Goal: Information Seeking & Learning: Check status

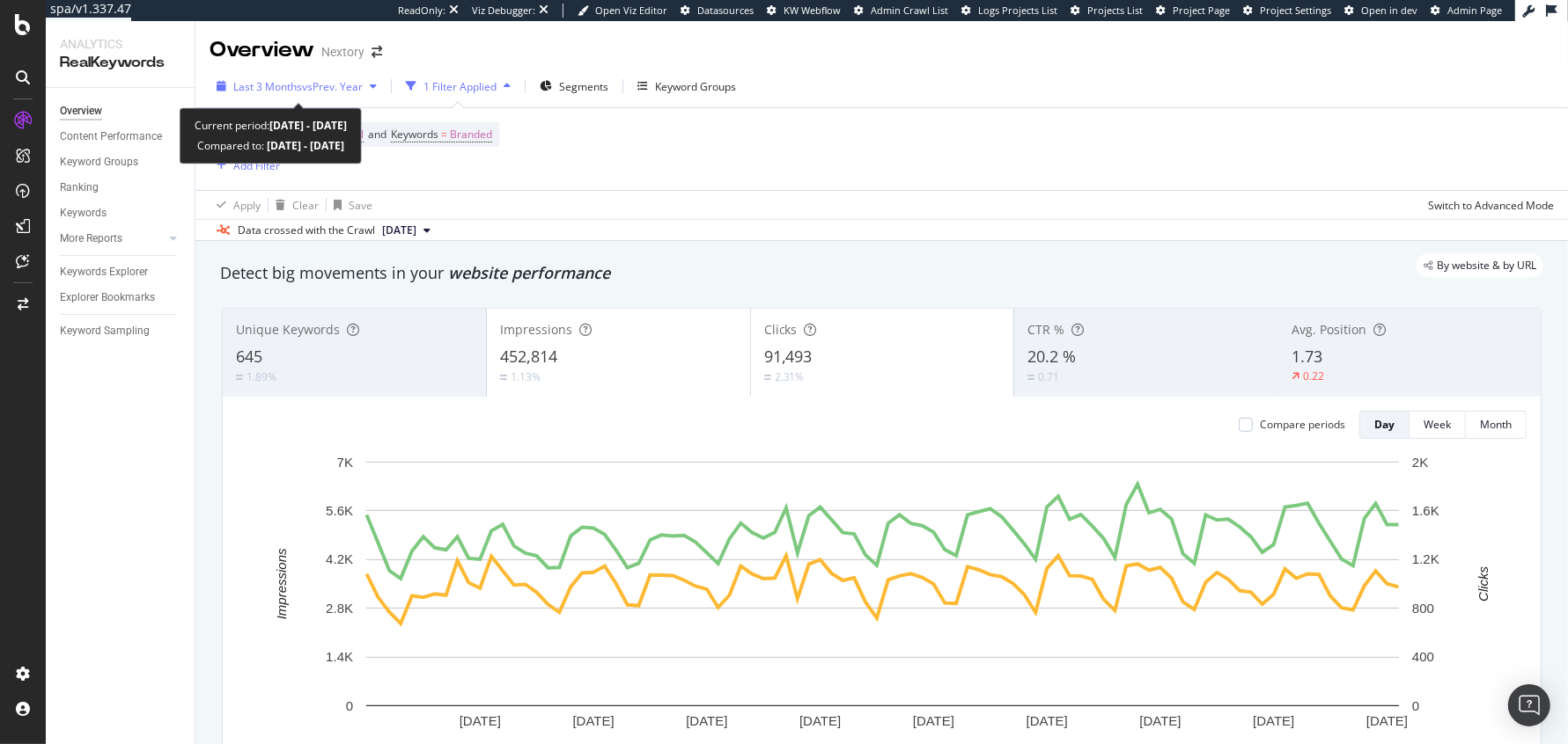
click at [296, 83] on span "Last 3 Months" at bounding box center [267, 86] width 69 height 15
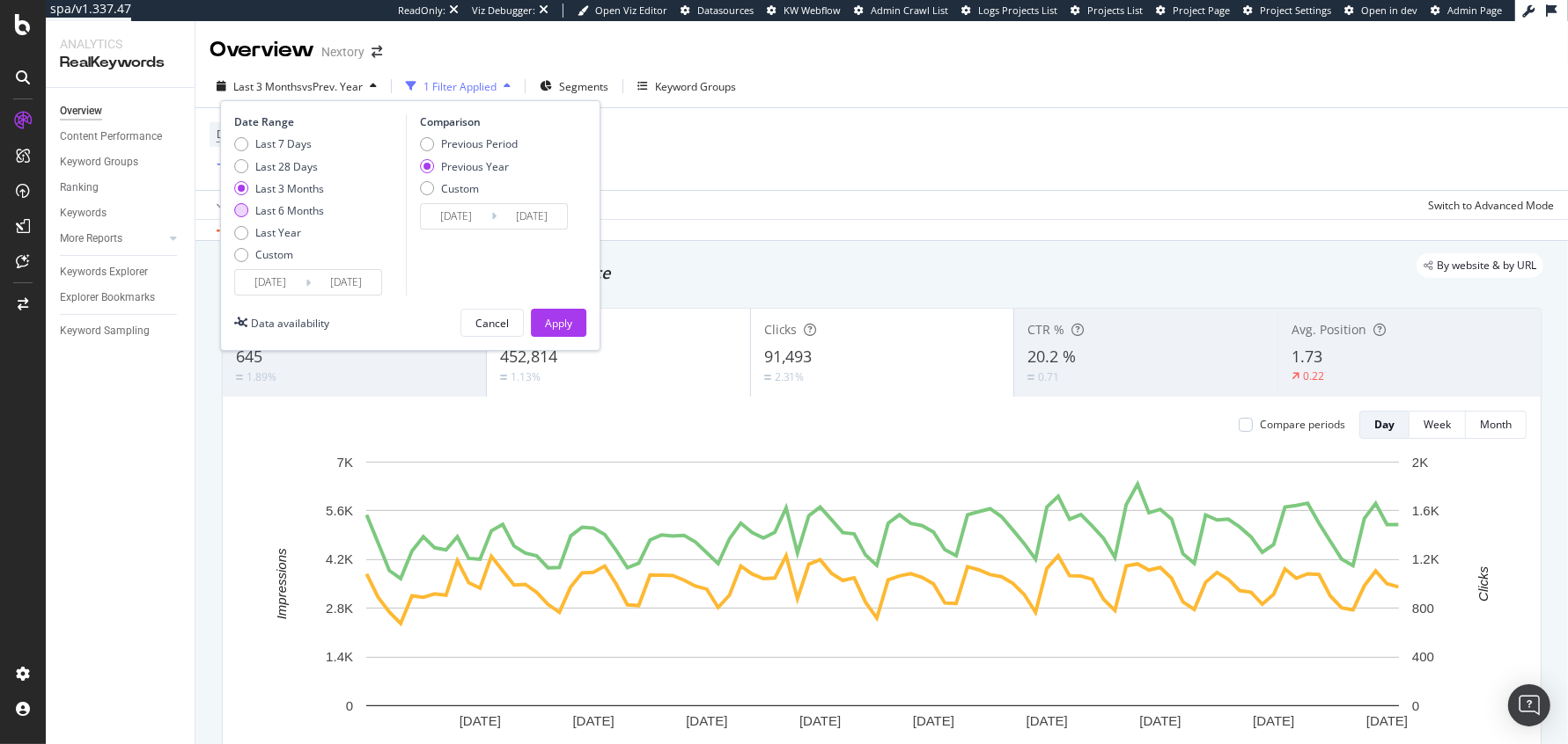
click at [281, 211] on div "Last 6 Months" at bounding box center [289, 211] width 69 height 15
type input "[DATE]"
click at [551, 328] on div "Apply" at bounding box center [557, 323] width 27 height 15
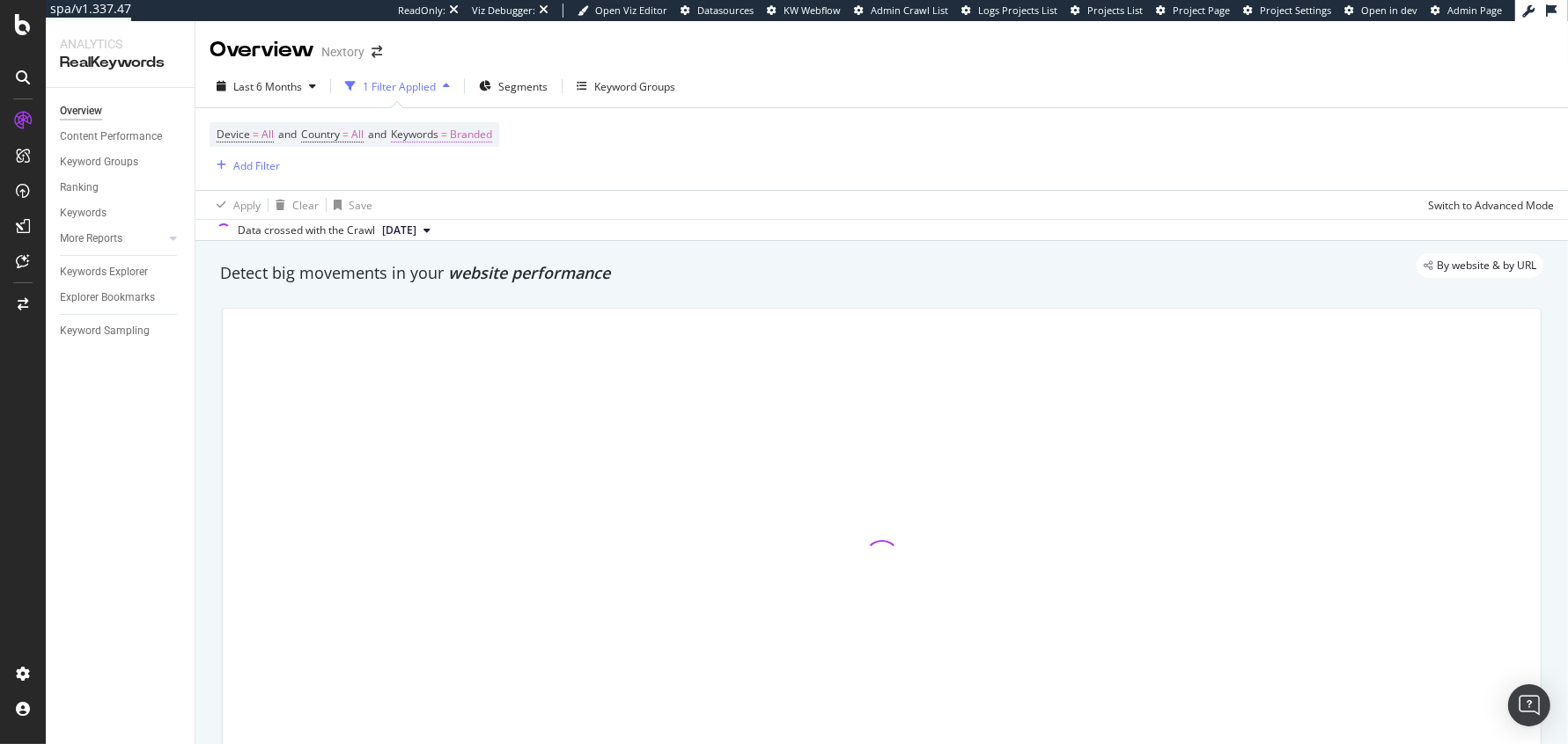
click at [429, 133] on span "Keywords" at bounding box center [414, 134] width 48 height 15
click at [449, 178] on span "Branded" at bounding box center [441, 175] width 50 height 15
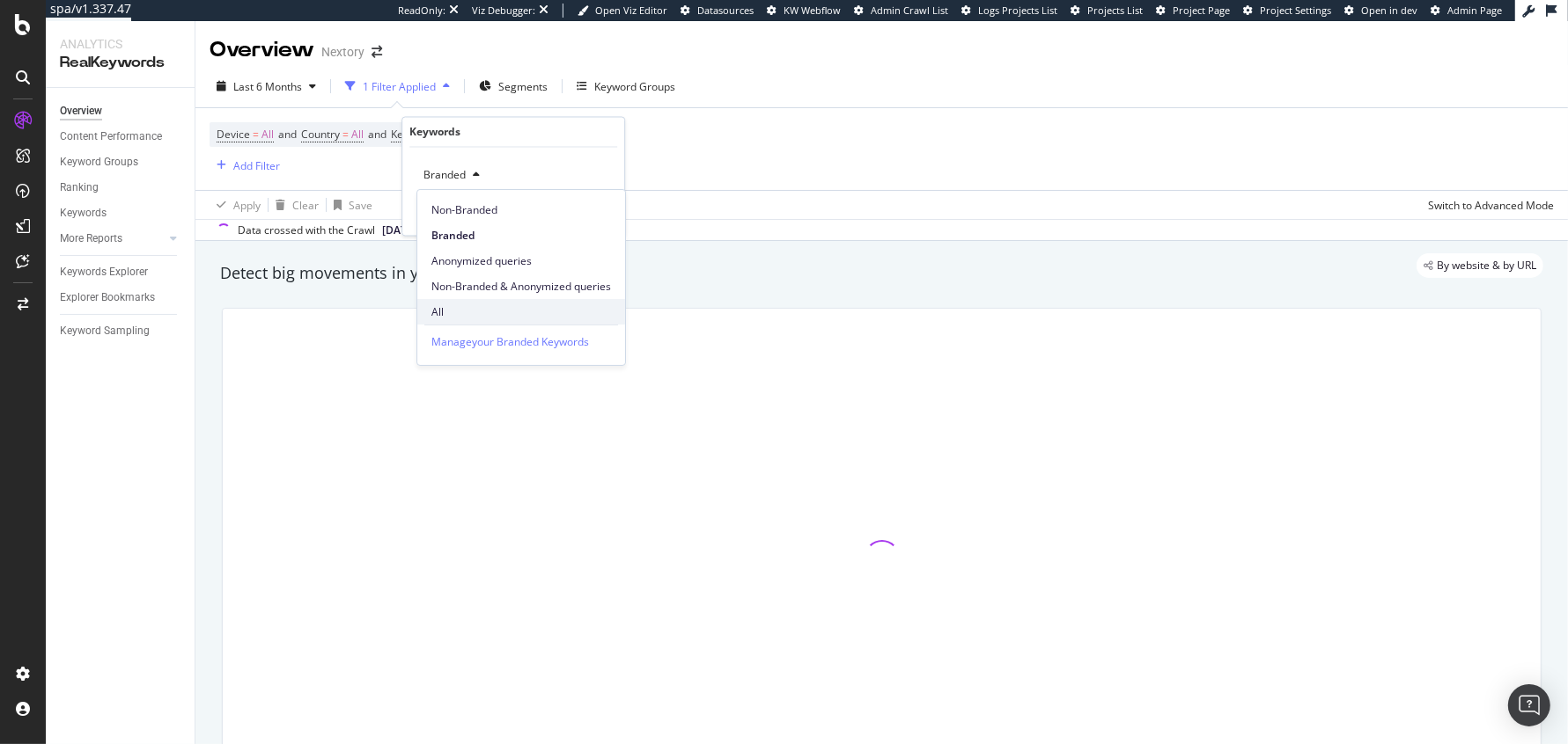
click at [472, 299] on div "All" at bounding box center [521, 312] width 208 height 26
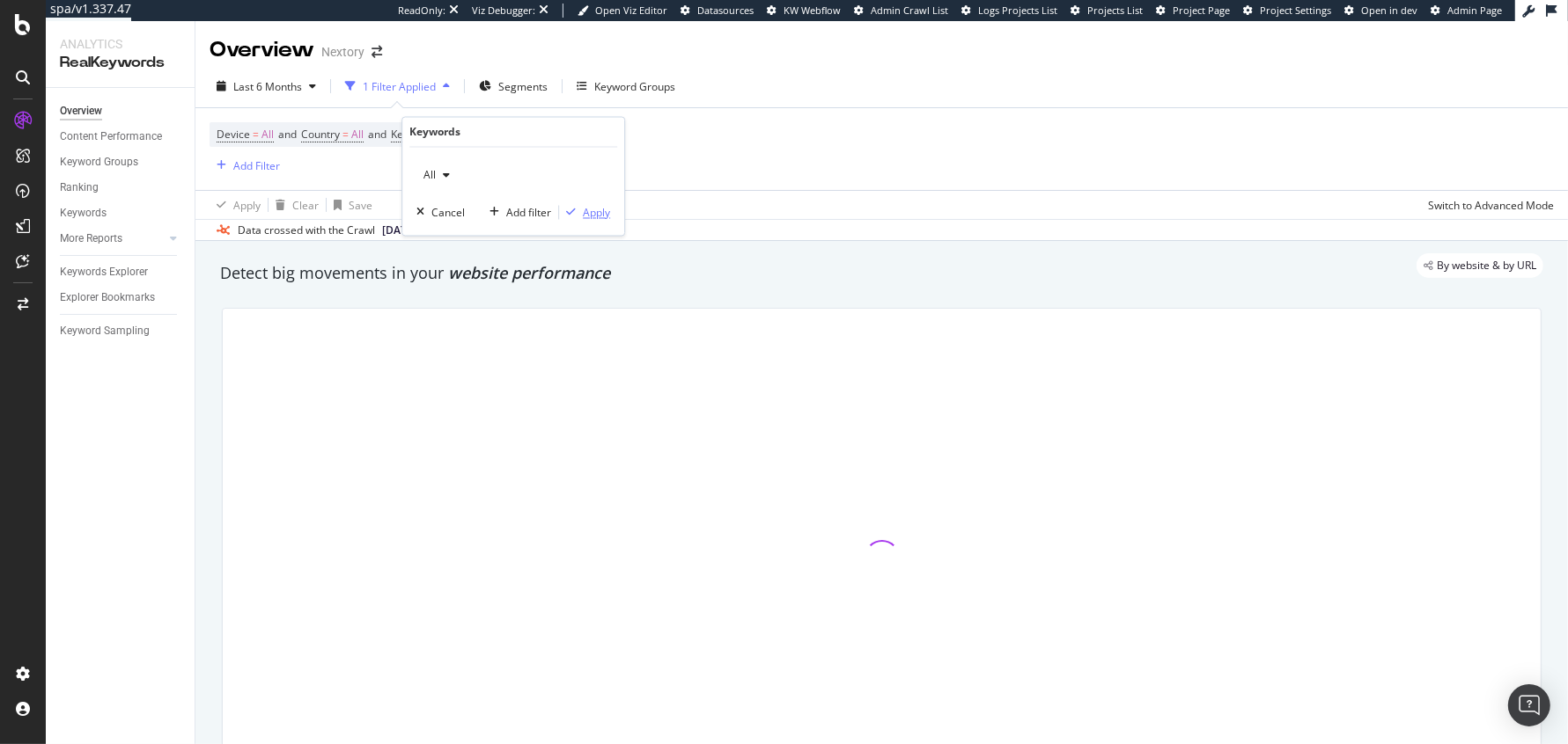
click at [581, 209] on div "button" at bounding box center [571, 213] width 24 height 11
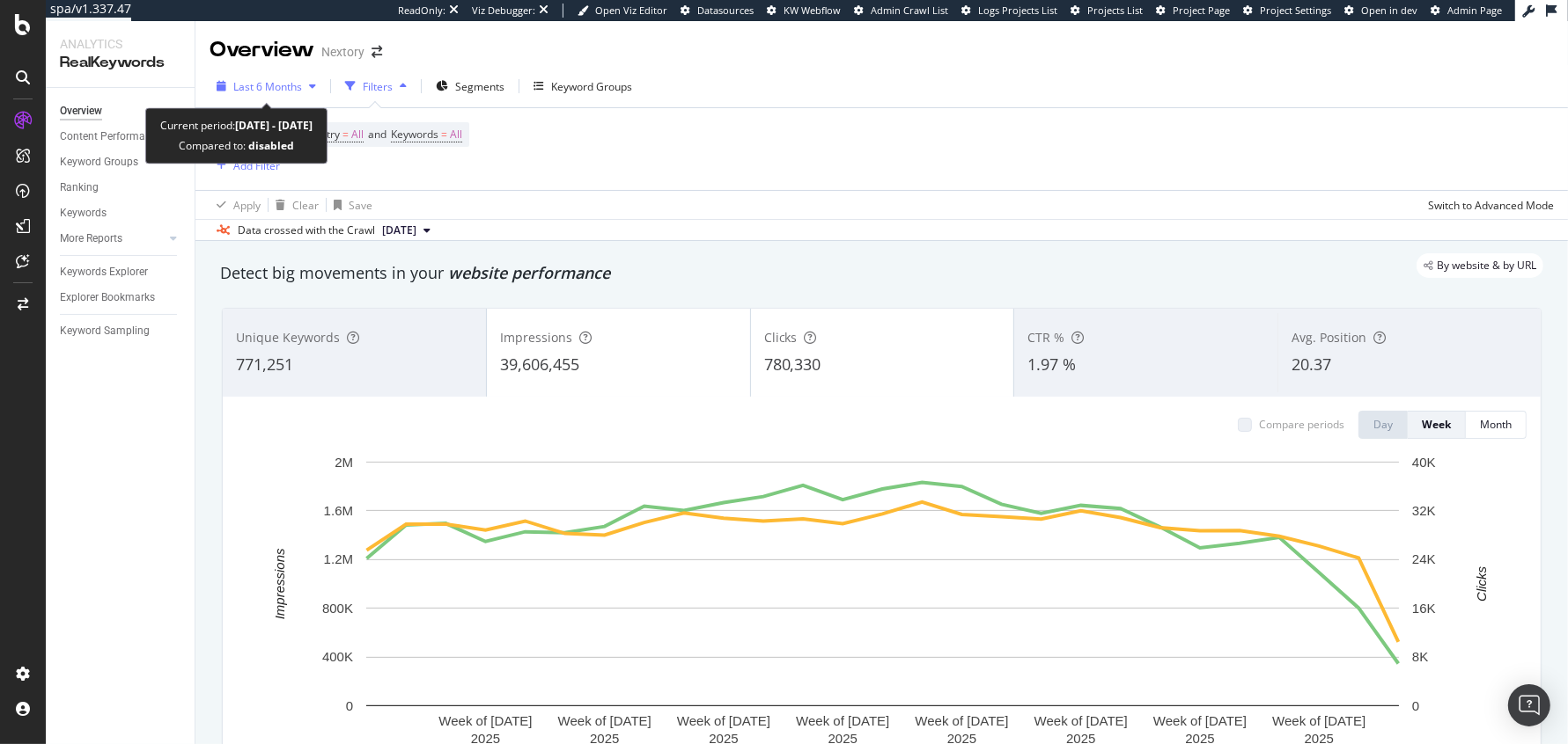
click at [276, 79] on span "Last 6 Months" at bounding box center [267, 86] width 69 height 15
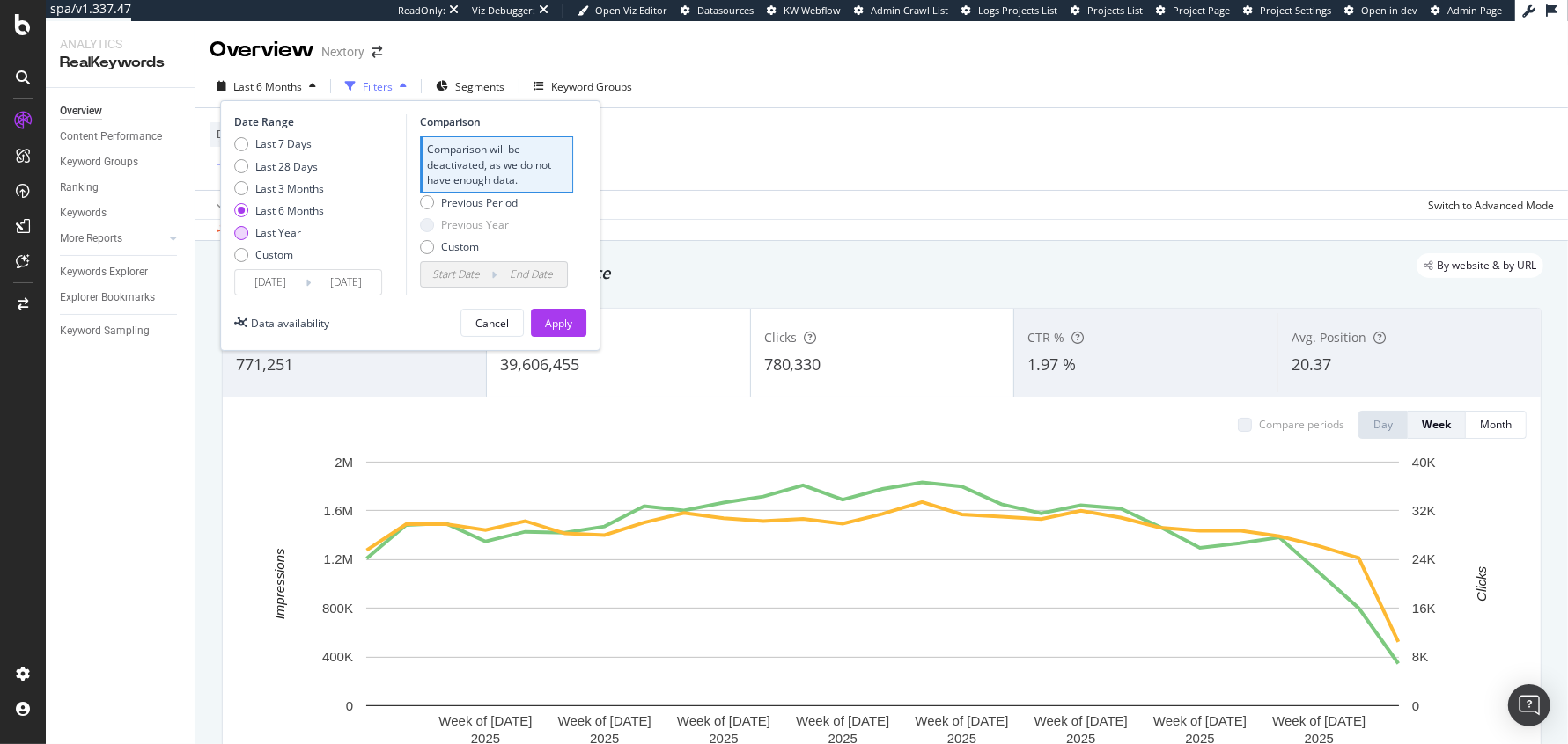
click at [255, 232] on div "Last Year" at bounding box center [278, 232] width 46 height 15
type input "[DATE]"
click at [549, 320] on div "Apply" at bounding box center [557, 323] width 27 height 15
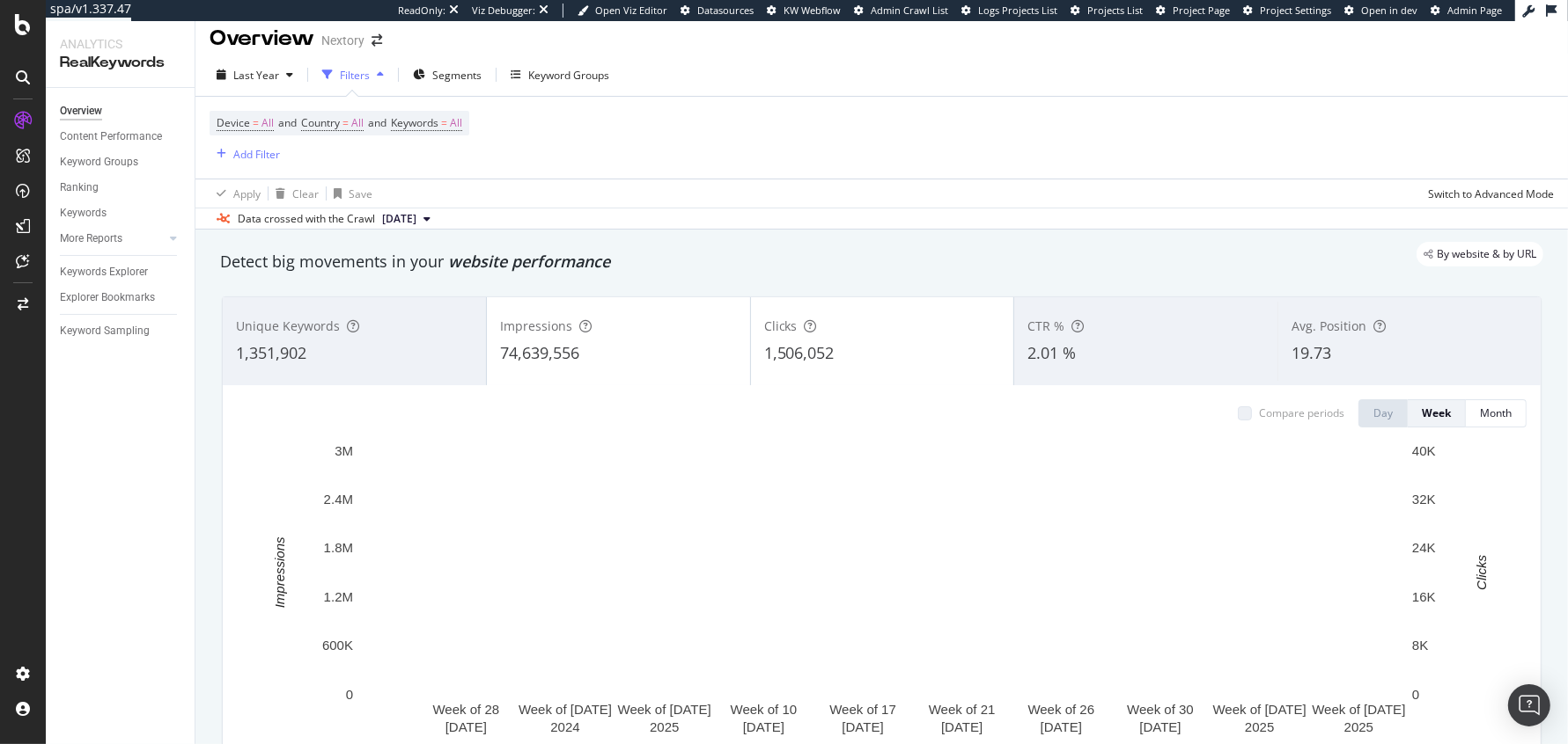
scroll to position [15, 0]
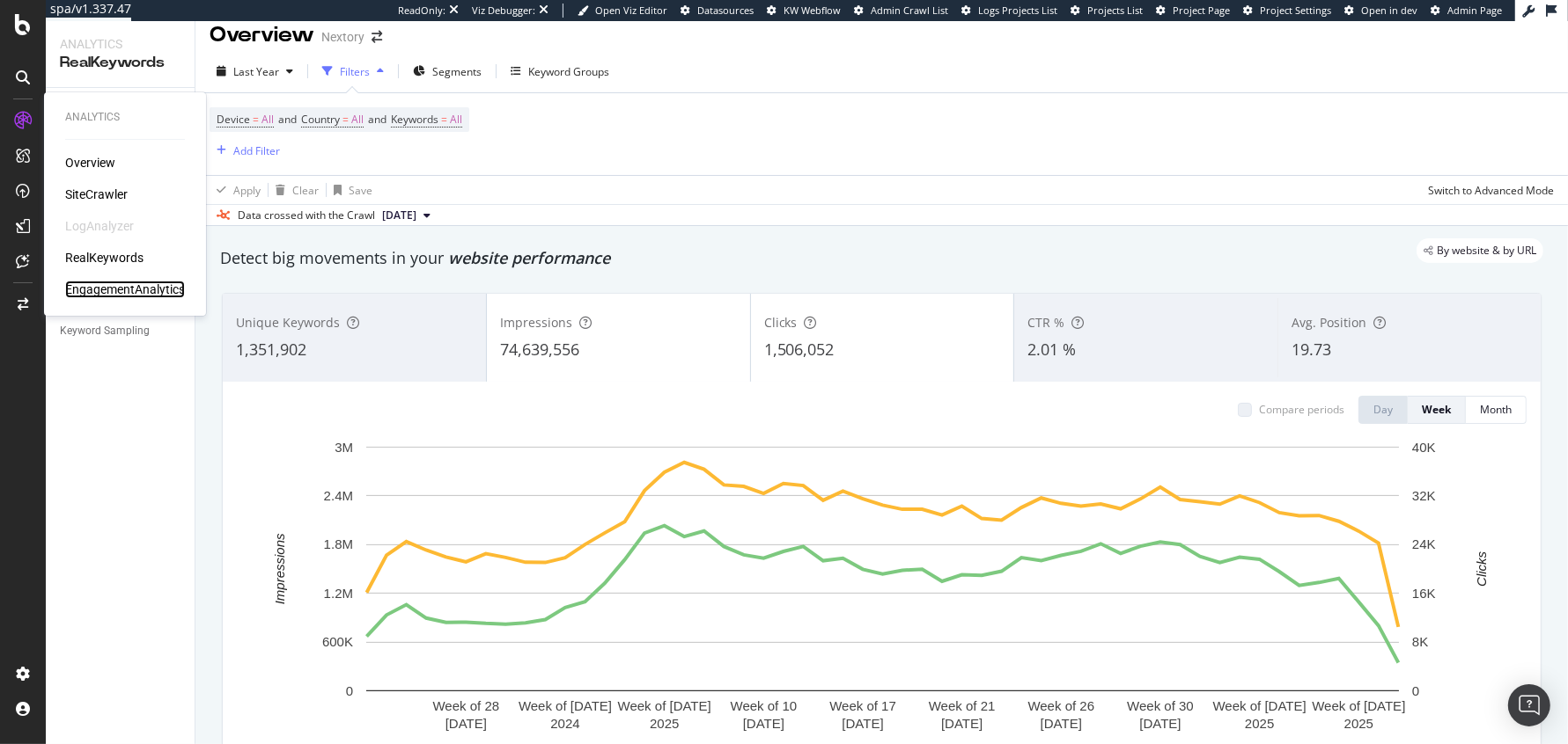
click at [100, 293] on div "EngagementAnalytics" at bounding box center [125, 290] width 119 height 18
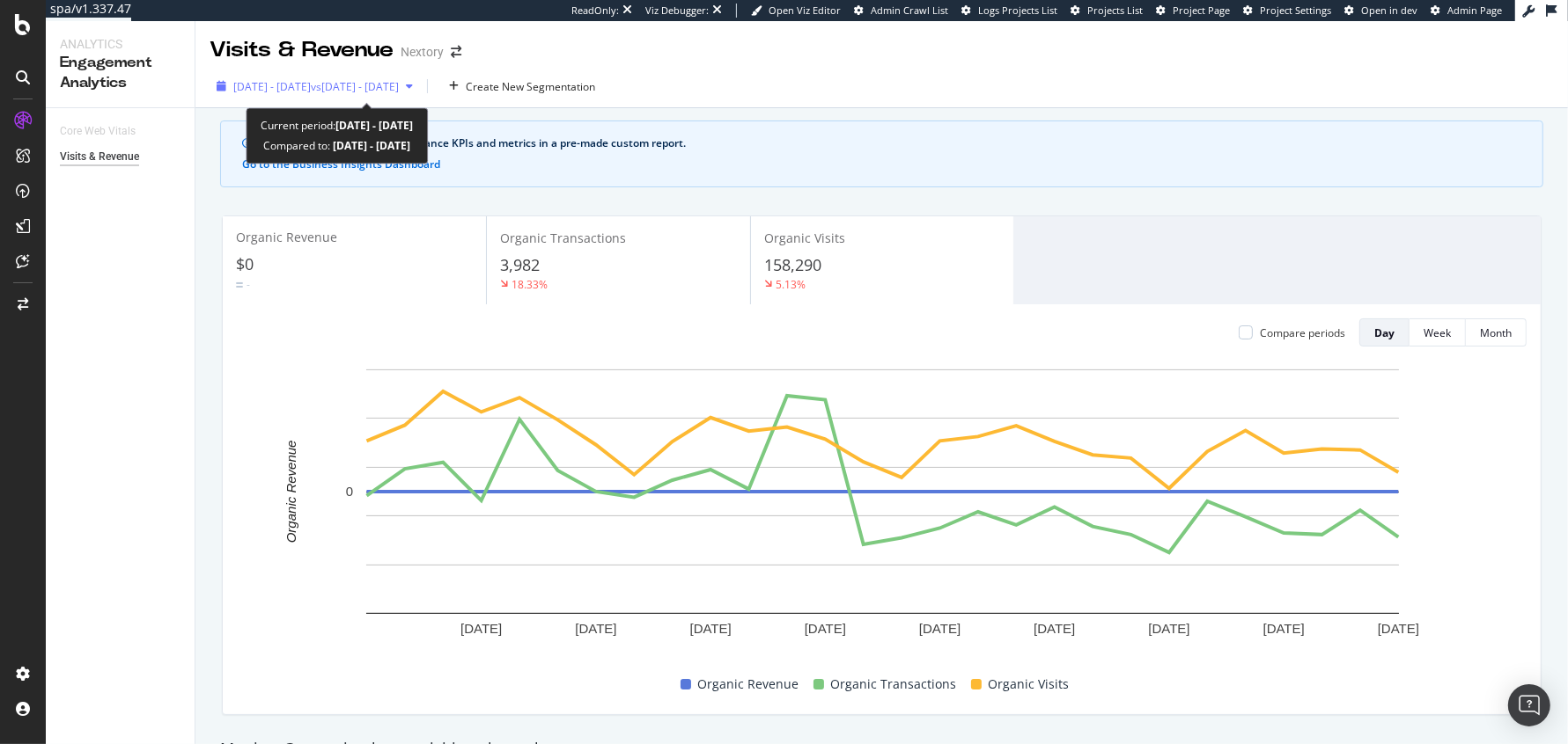
click at [405, 96] on div "[DATE] - [DATE] vs [DATE] - [DATE]" at bounding box center [315, 86] width 211 height 27
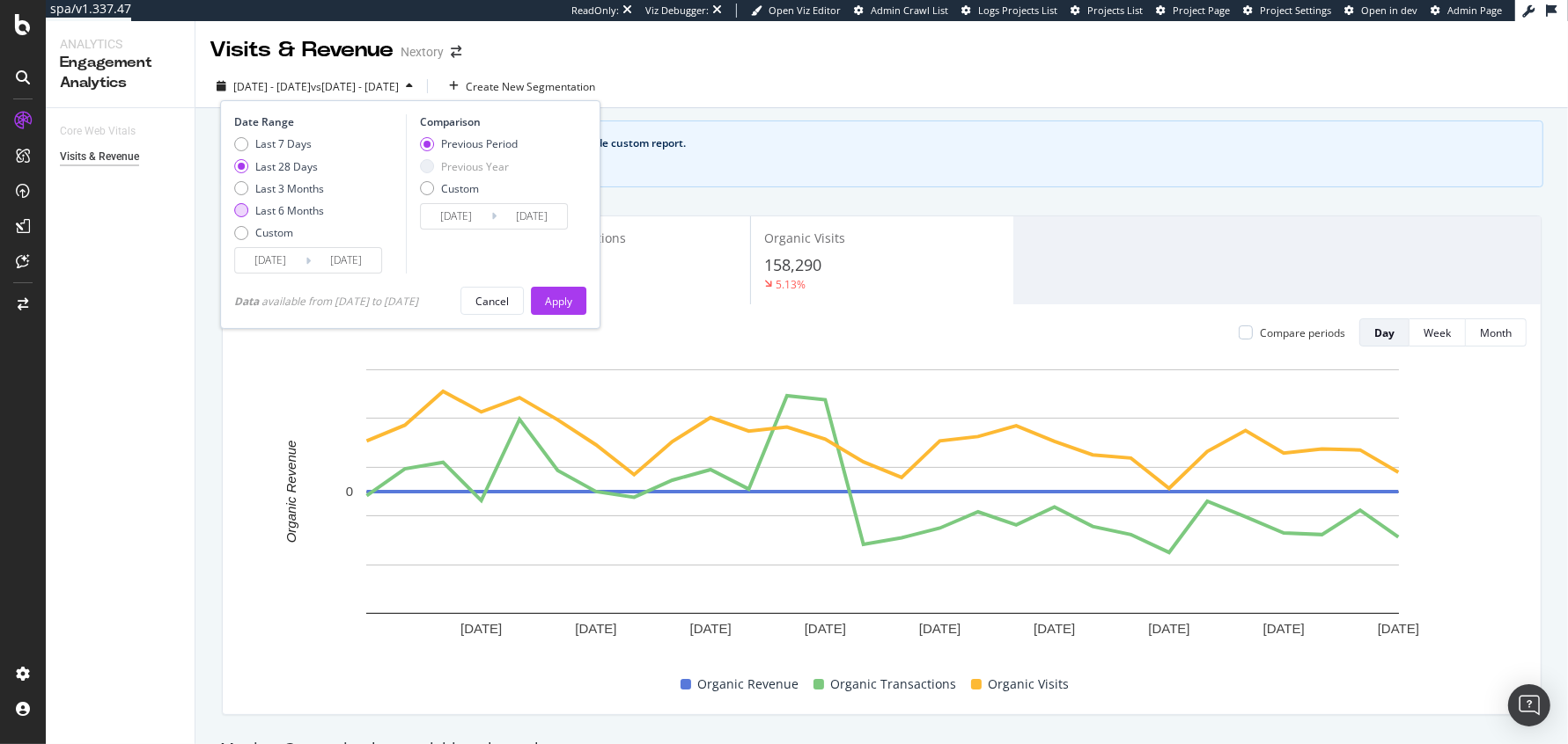
click at [282, 211] on div "Last 6 Months" at bounding box center [289, 211] width 69 height 15
type input "[DATE]"
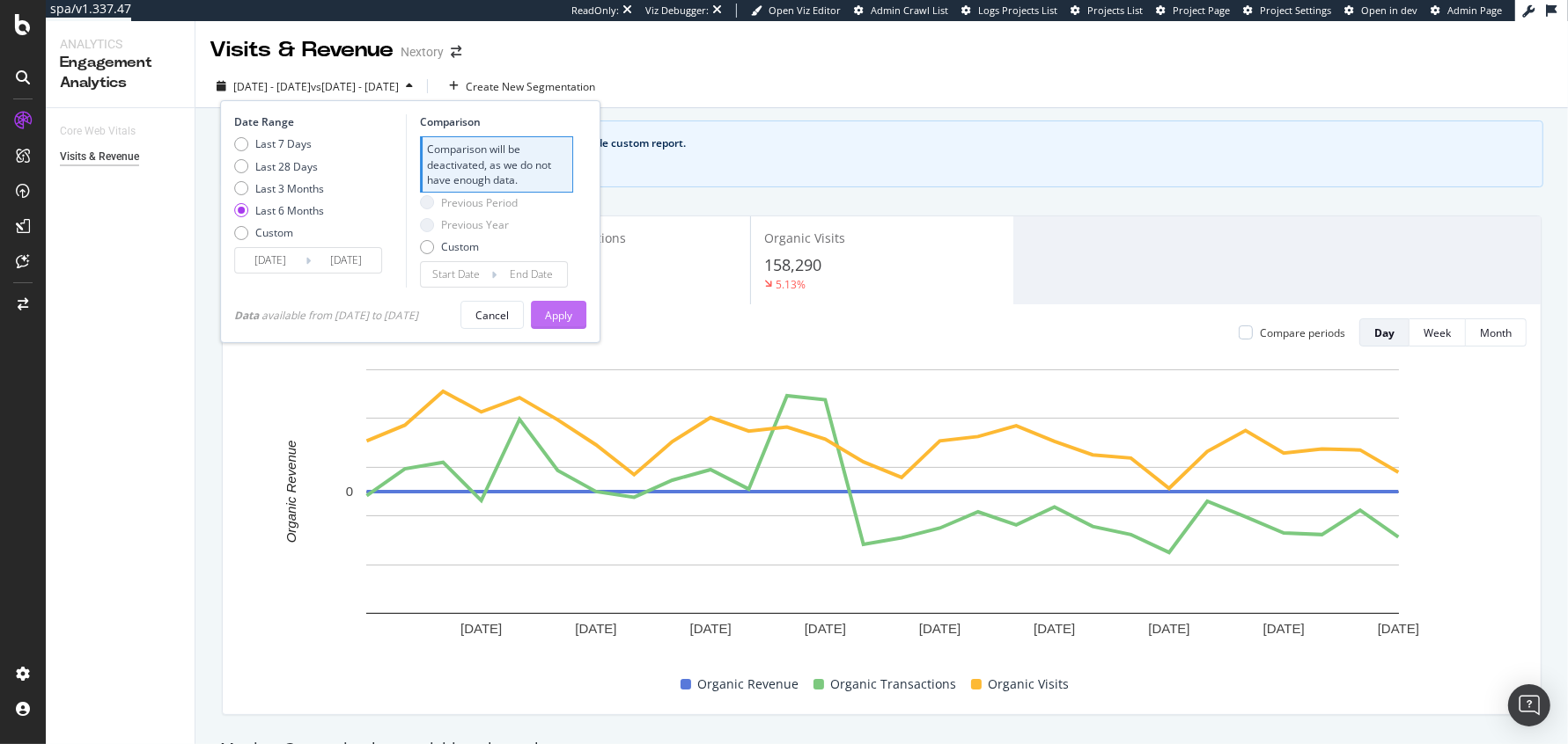
click at [560, 312] on div "Apply" at bounding box center [557, 315] width 27 height 15
